Goal: Transaction & Acquisition: Purchase product/service

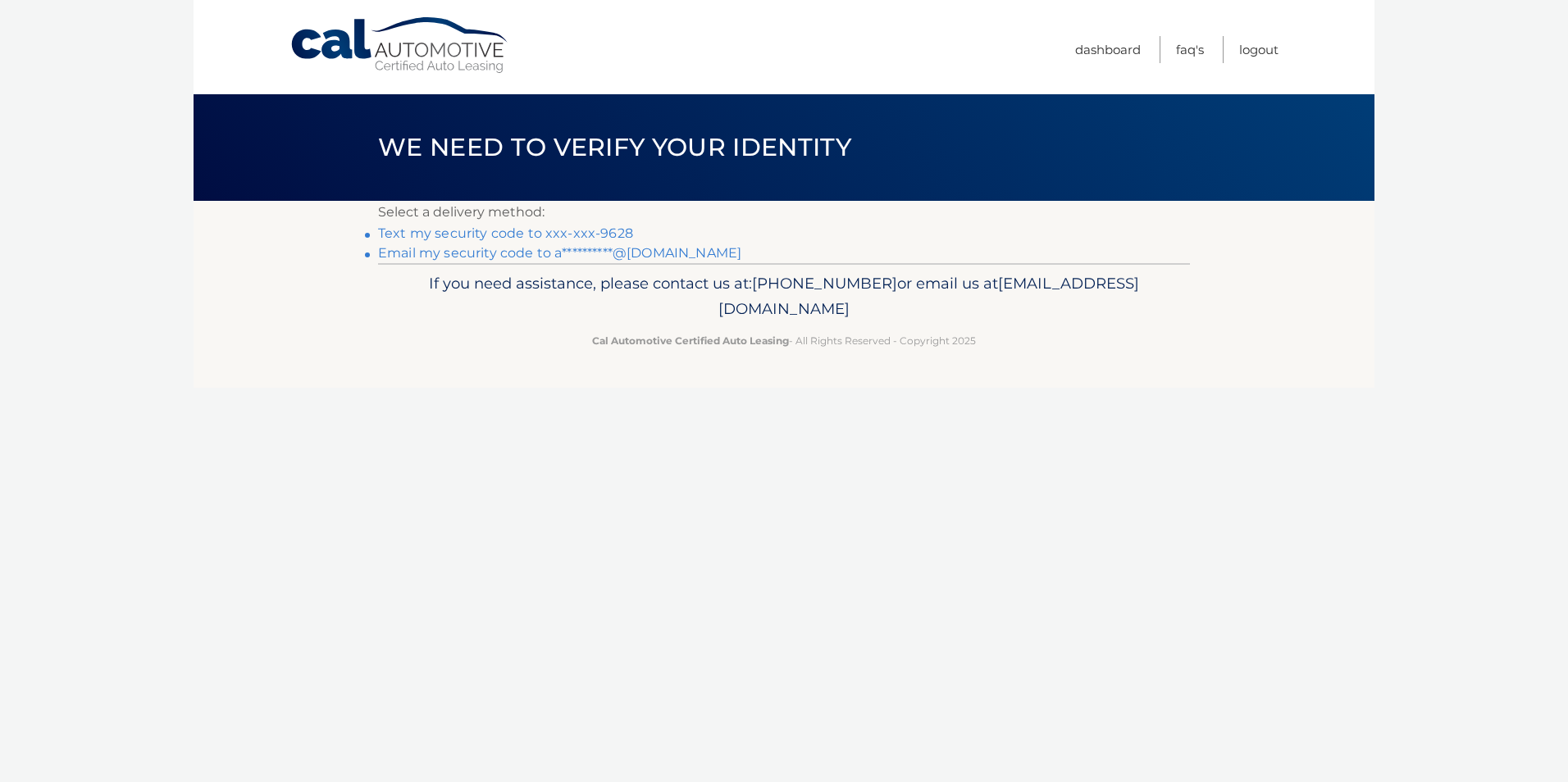
click at [653, 256] on link "**********" at bounding box center [560, 252] width 363 height 16
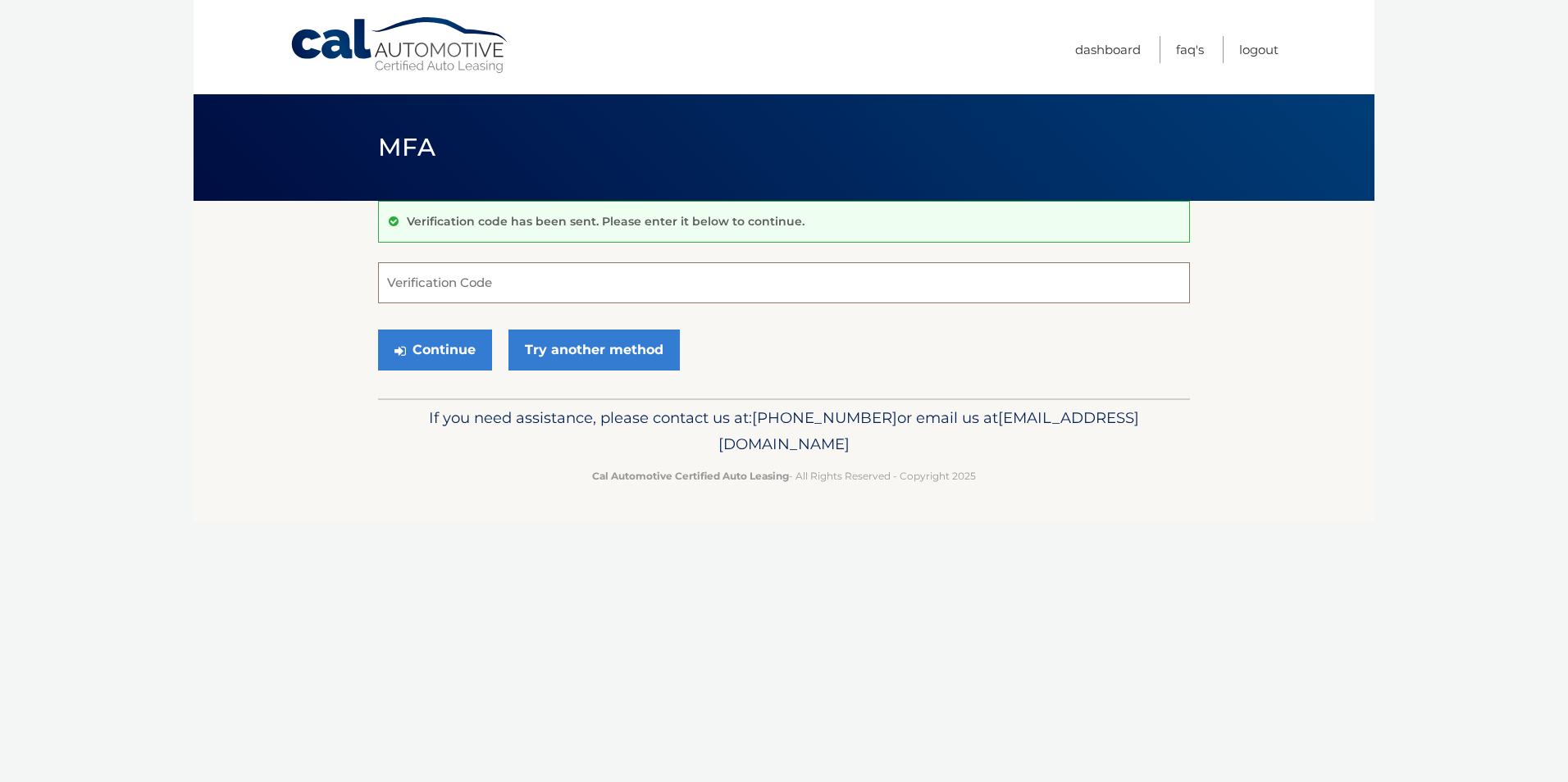
click at [637, 289] on input "Verification Code" at bounding box center [784, 283] width 812 height 41
type input "722040"
click at [437, 347] on button "Continue" at bounding box center [435, 351] width 114 height 41
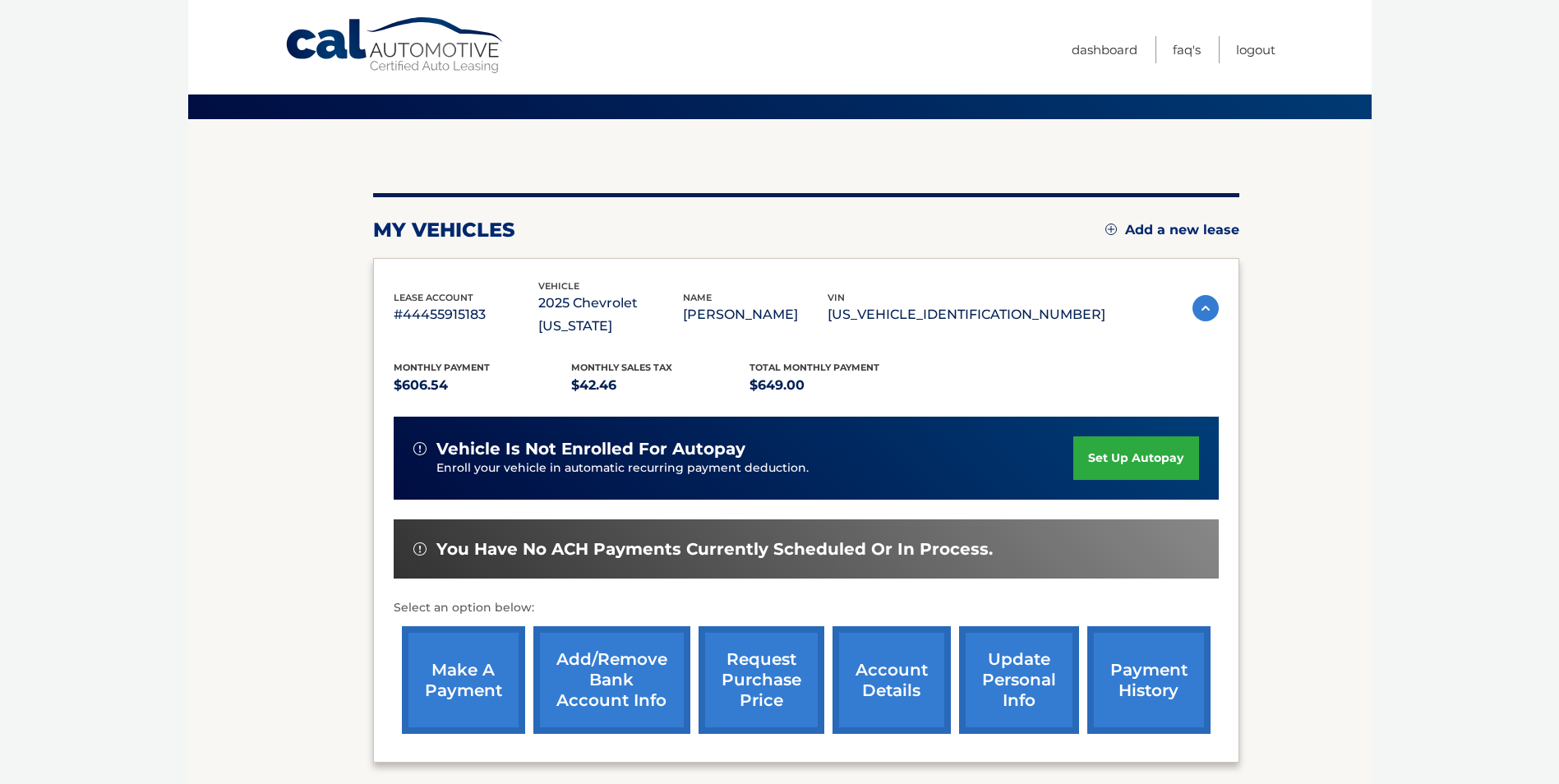
scroll to position [212, 0]
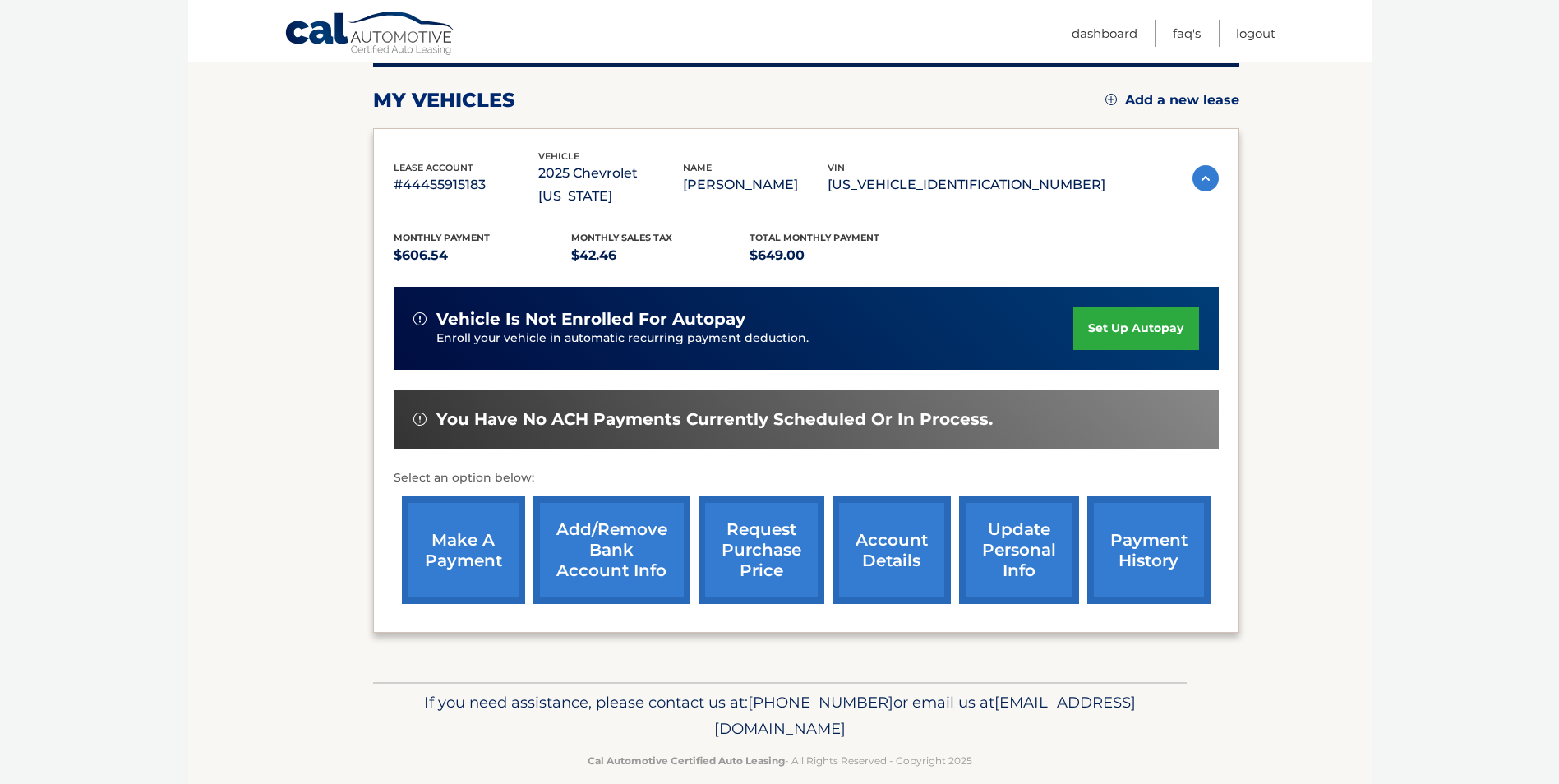
click at [477, 531] on link "make a payment" at bounding box center [463, 550] width 123 height 108
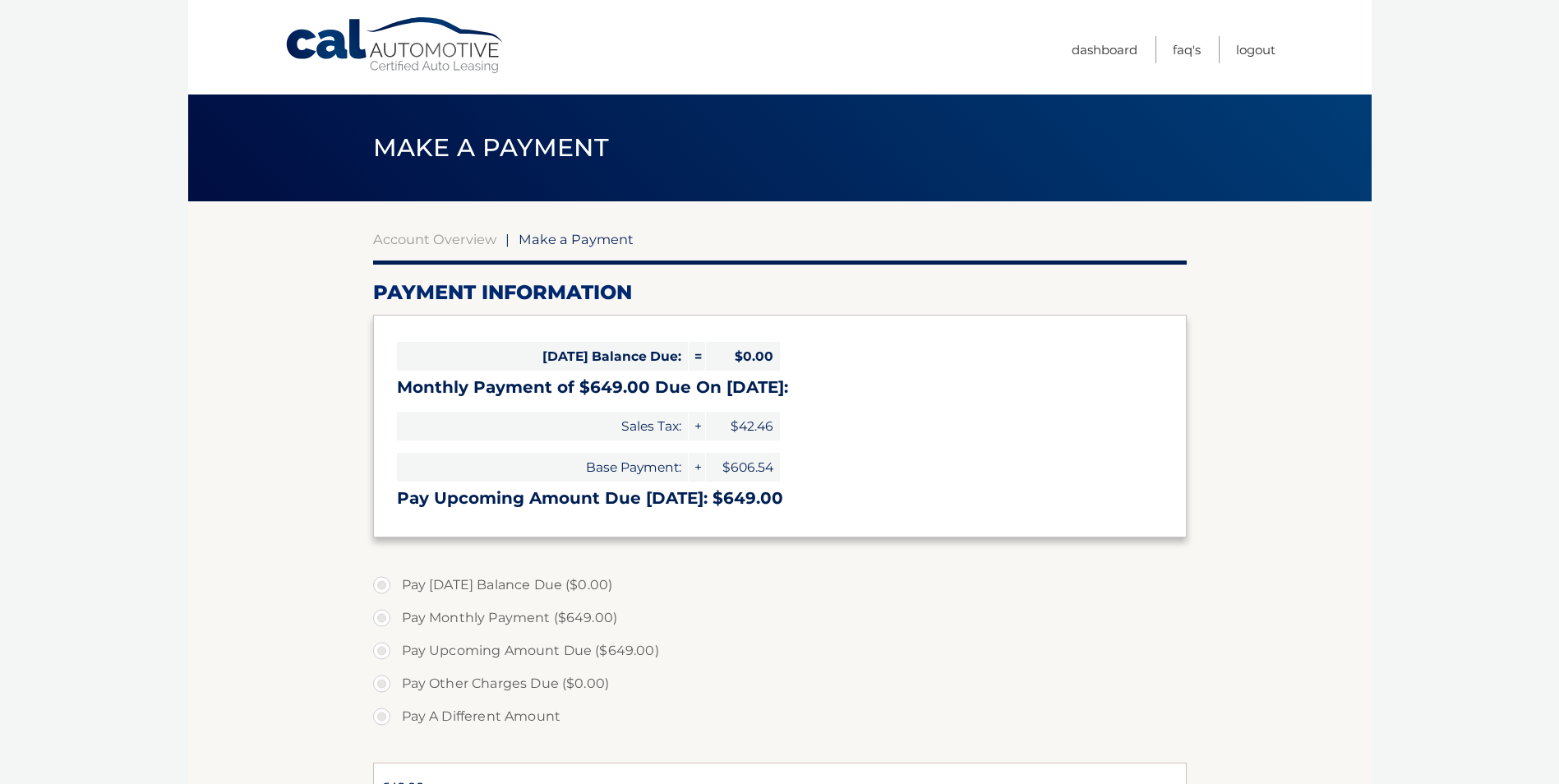
select select "YjU3ODVhMjQtNjgzNy00NTE5LTkwMWUtOWMxNWU4YjQwNzYy"
click at [384, 616] on label "Pay Monthly Payment ($649.00)" at bounding box center [780, 619] width 814 height 33
click at [384, 616] on input "Pay Monthly Payment ($649.00)" at bounding box center [388, 615] width 17 height 26
radio input "true"
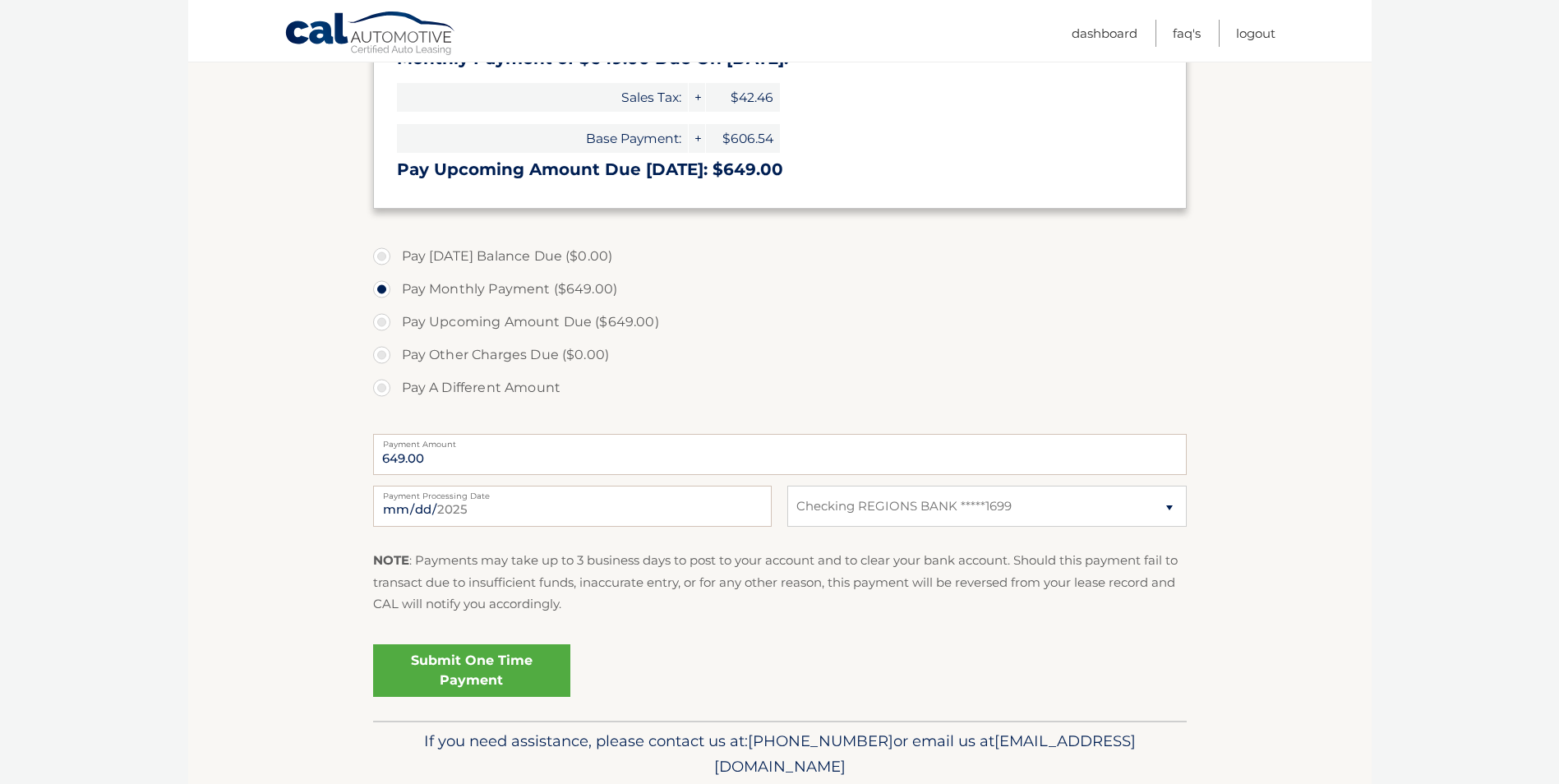
click at [509, 669] on link "Submit One Time Payment" at bounding box center [471, 671] width 198 height 53
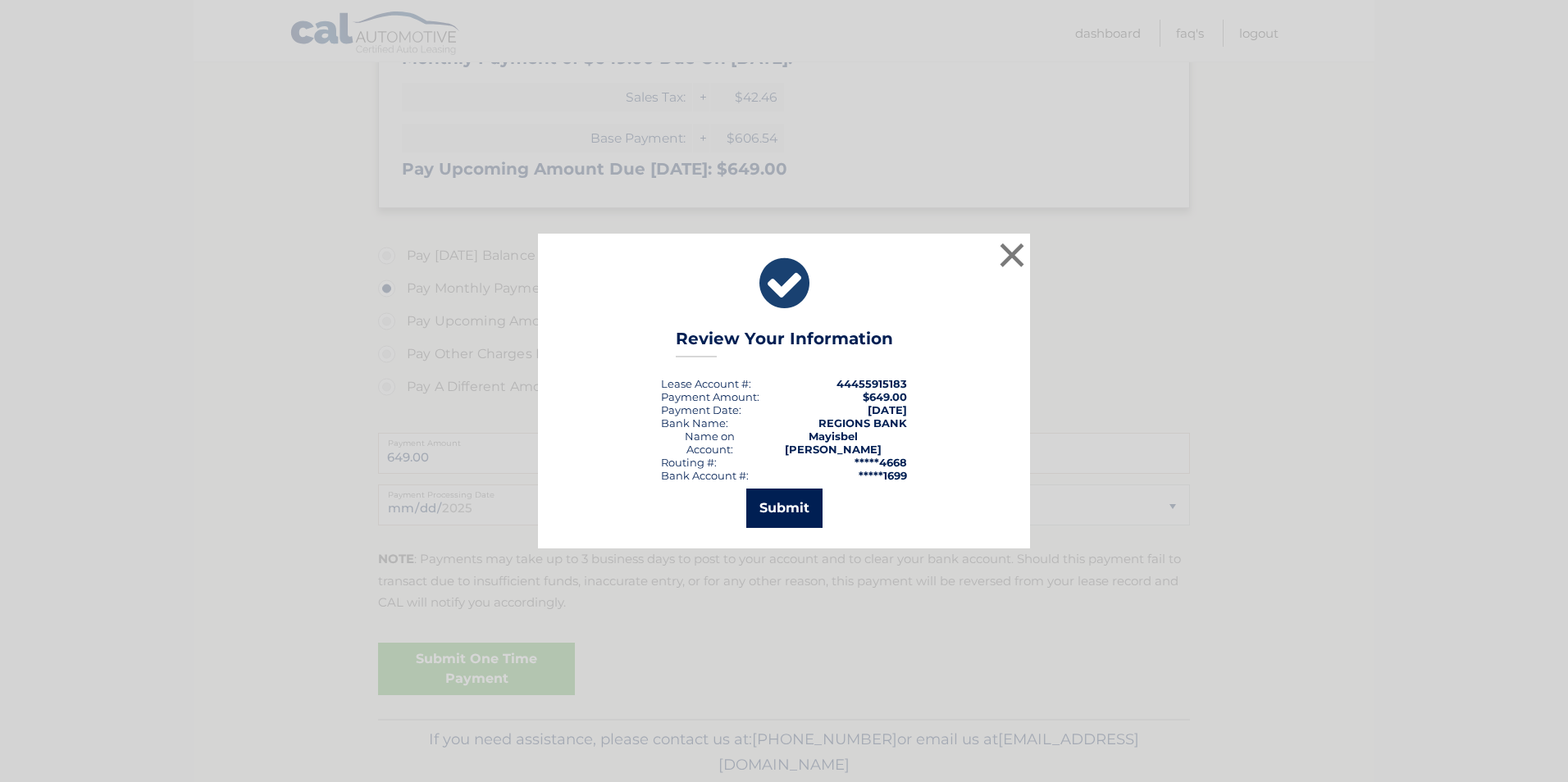
click at [787, 501] on button "Submit" at bounding box center [784, 508] width 76 height 40
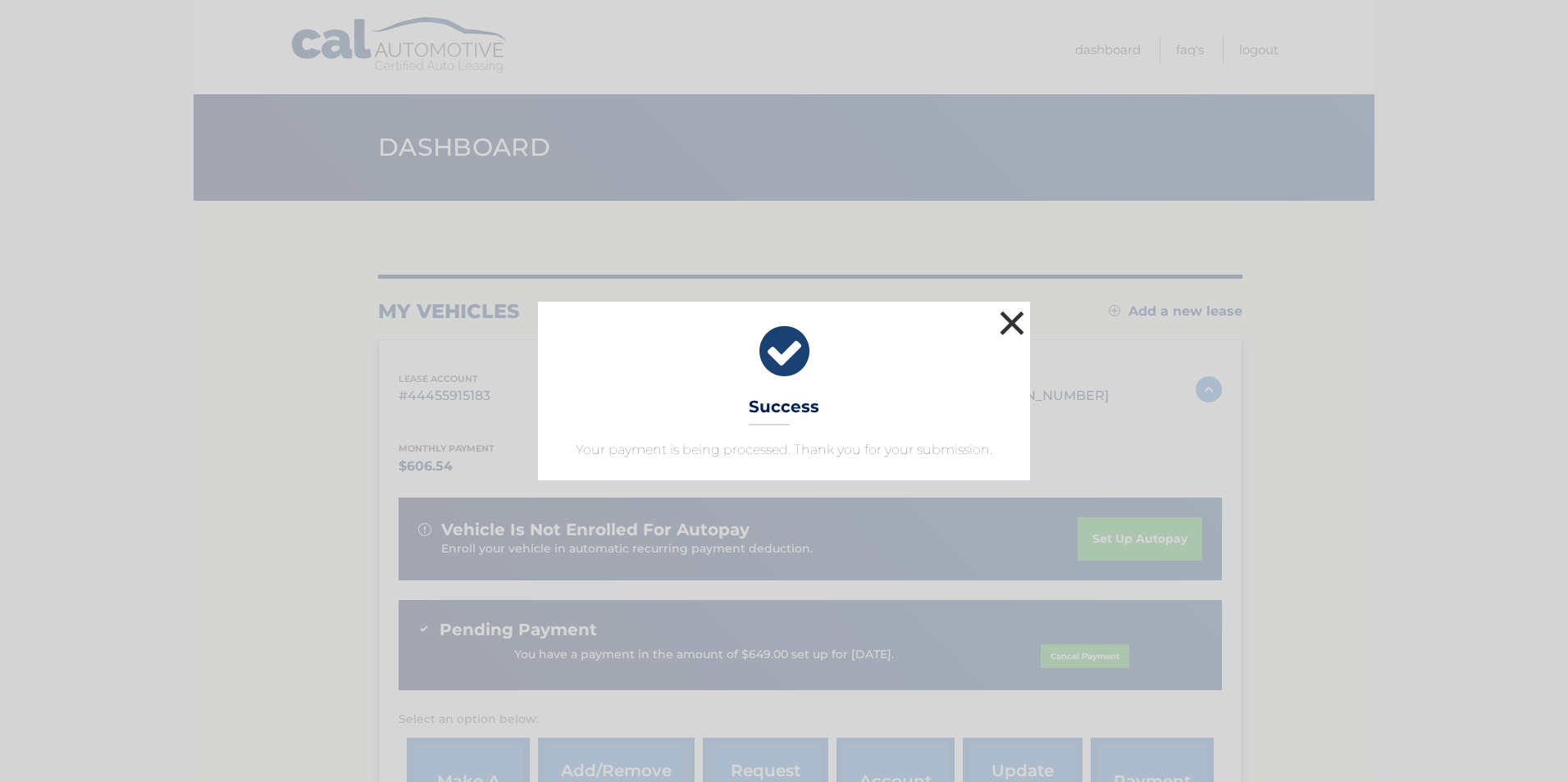
click at [1012, 321] on button "×" at bounding box center [1013, 323] width 33 height 33
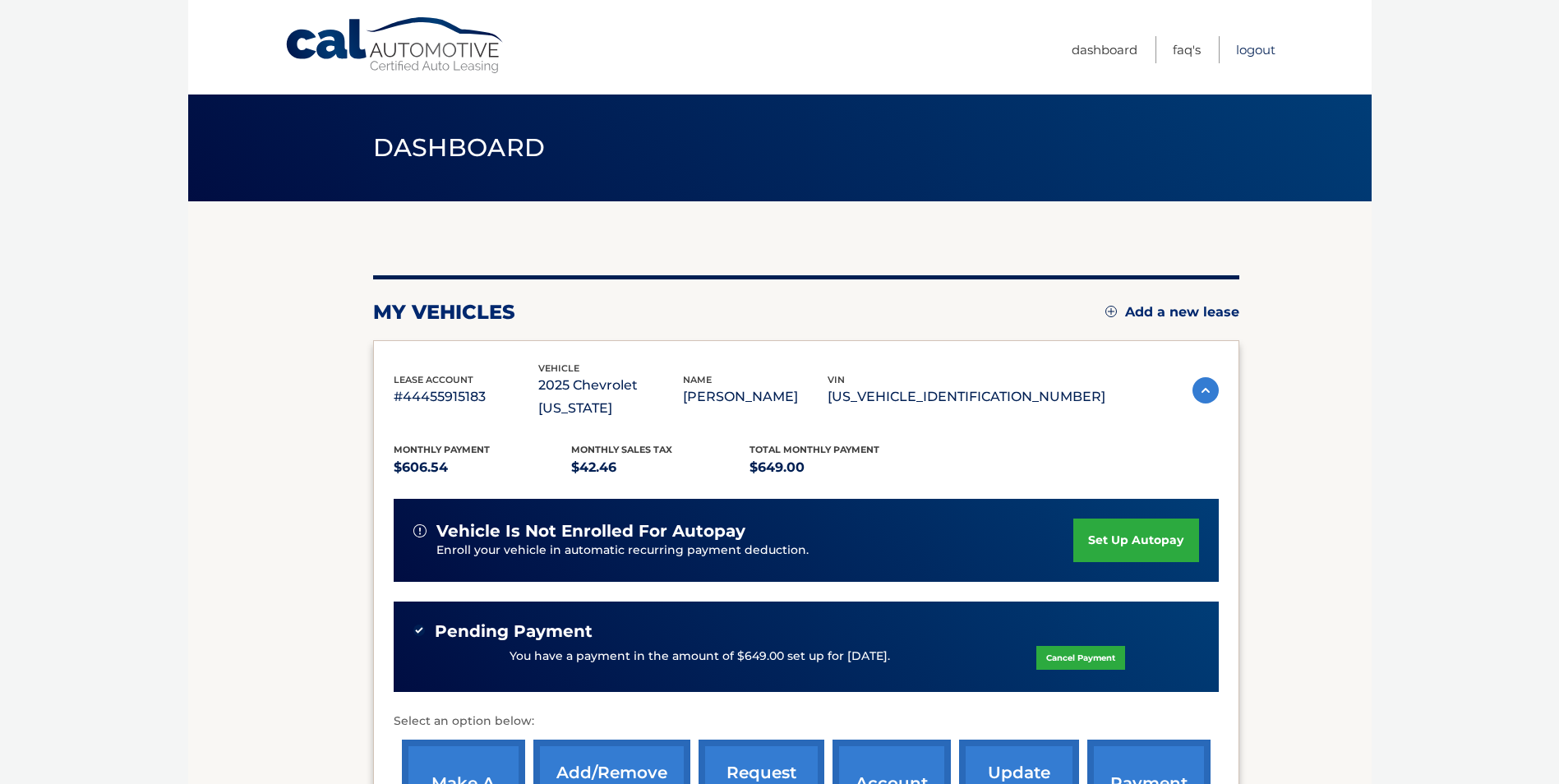
click at [1242, 50] on link "Logout" at bounding box center [1256, 50] width 40 height 27
